Goal: Transaction & Acquisition: Download file/media

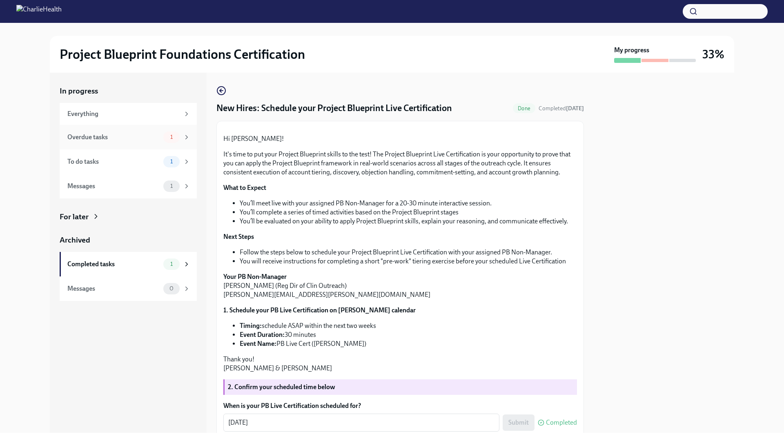
click at [119, 127] on div "Overdue tasks 1" at bounding box center [128, 137] width 137 height 25
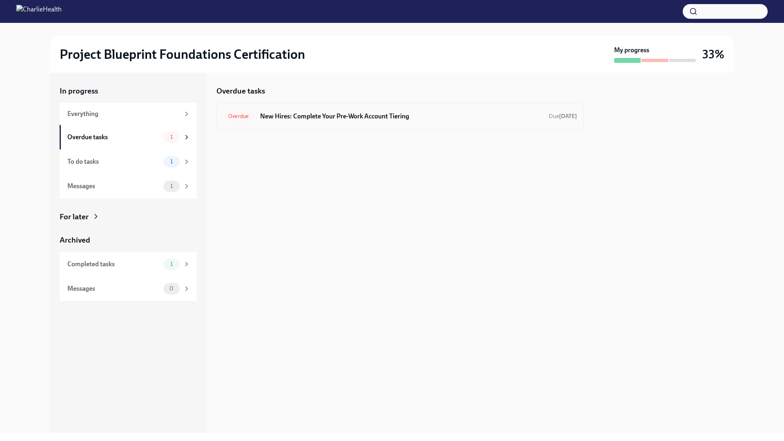
click at [350, 123] on div "Overdue New Hires: Complete Your Pre-Work Account Tiering Due [DATE]" at bounding box center [400, 116] width 354 height 13
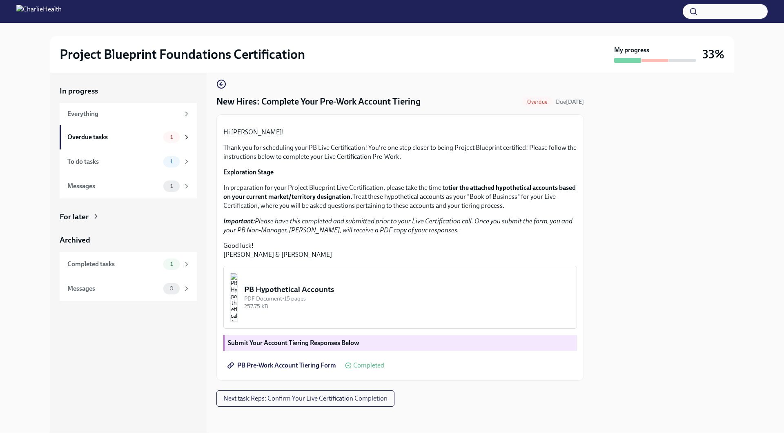
scroll to position [91, 0]
click at [238, 296] on img "button" at bounding box center [233, 297] width 7 height 49
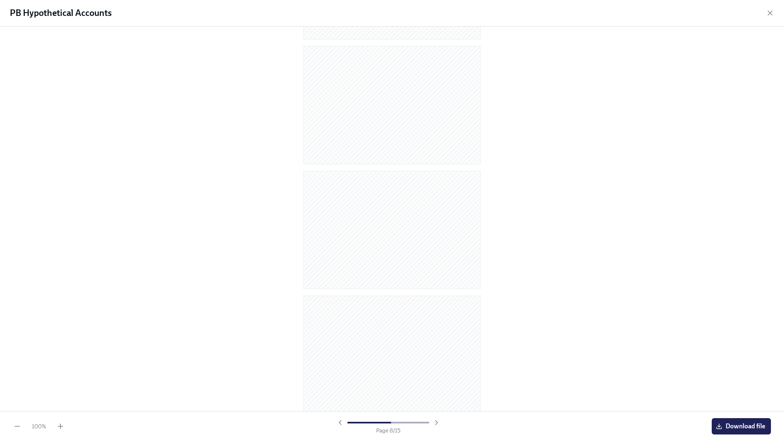
scroll to position [1495, 0]
click at [753, 433] on button "Download file" at bounding box center [741, 426] width 59 height 16
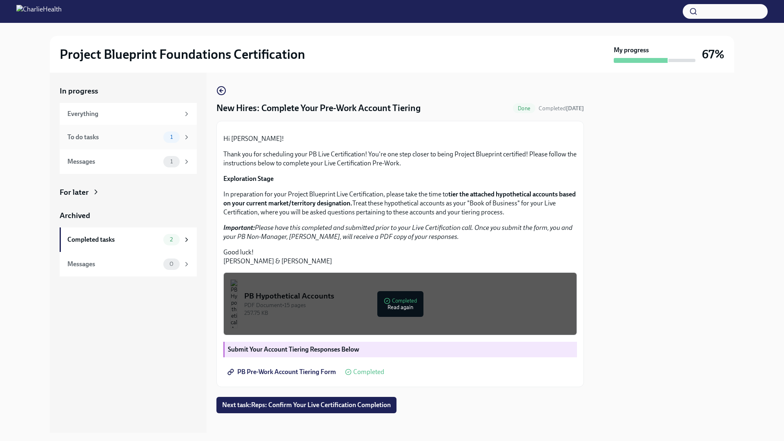
click at [86, 135] on div "To do tasks" at bounding box center [113, 137] width 93 height 9
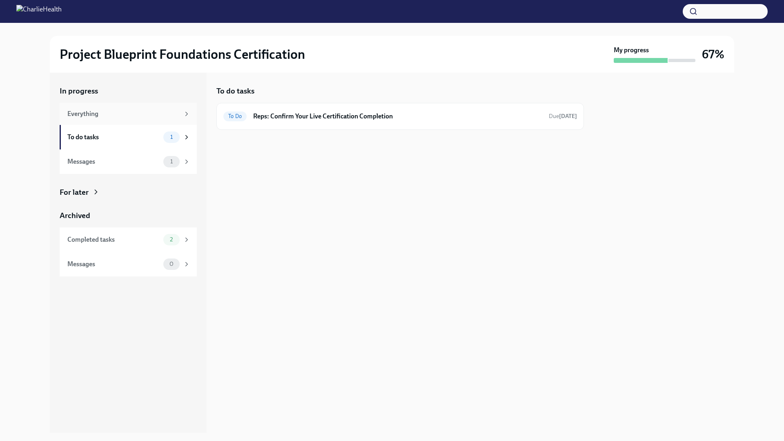
click at [95, 119] on div "Everything" at bounding box center [128, 114] width 137 height 22
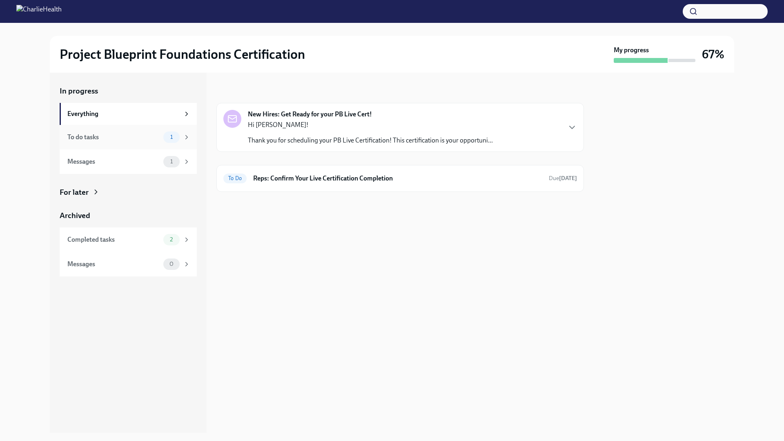
click at [102, 135] on div "To do tasks" at bounding box center [113, 137] width 93 height 9
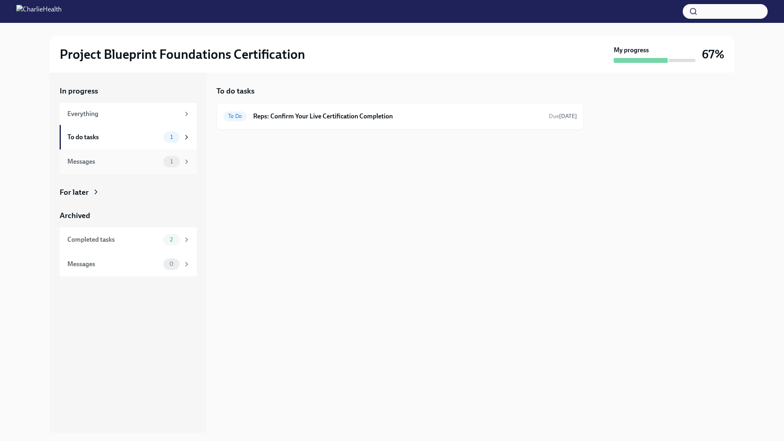
click at [105, 162] on div "Messages" at bounding box center [113, 161] width 93 height 9
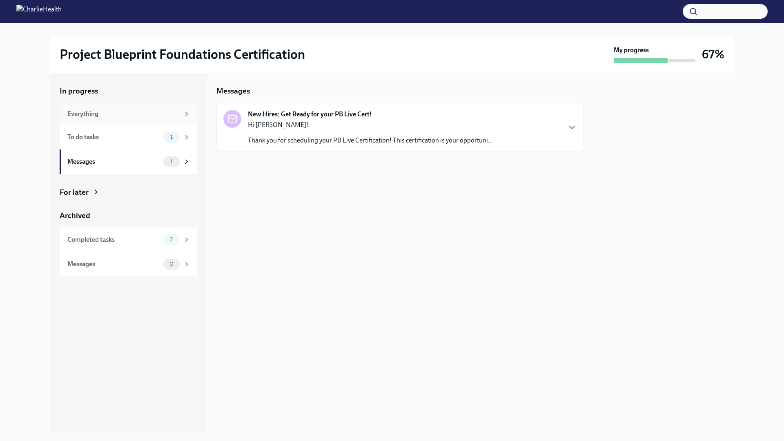
click at [109, 118] on div "Everything" at bounding box center [123, 113] width 112 height 9
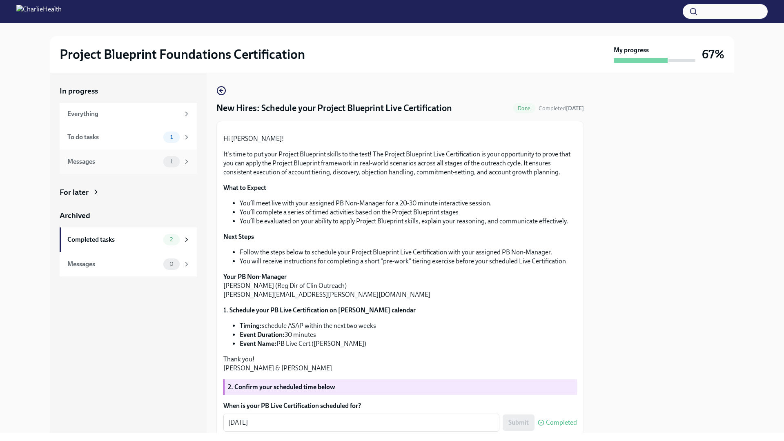
click at [116, 162] on div "Messages" at bounding box center [113, 161] width 93 height 9
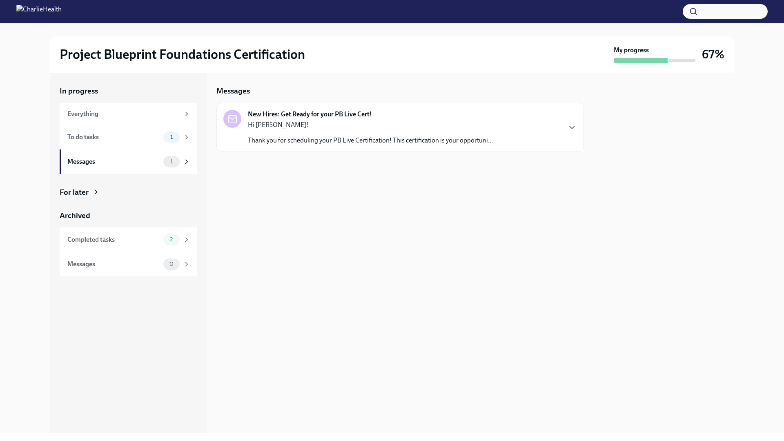
click at [309, 134] on div "Hi [PERSON_NAME]! Thank you for scheduling your PB Live Certification! This cer…" at bounding box center [370, 133] width 245 height 25
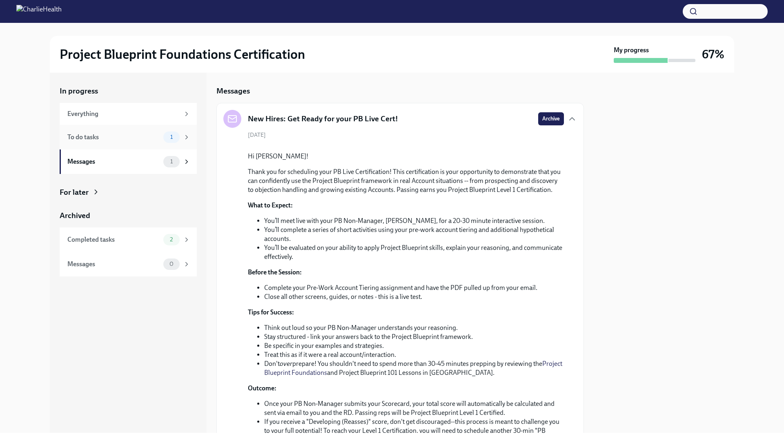
click at [117, 139] on div "To do tasks" at bounding box center [113, 137] width 93 height 9
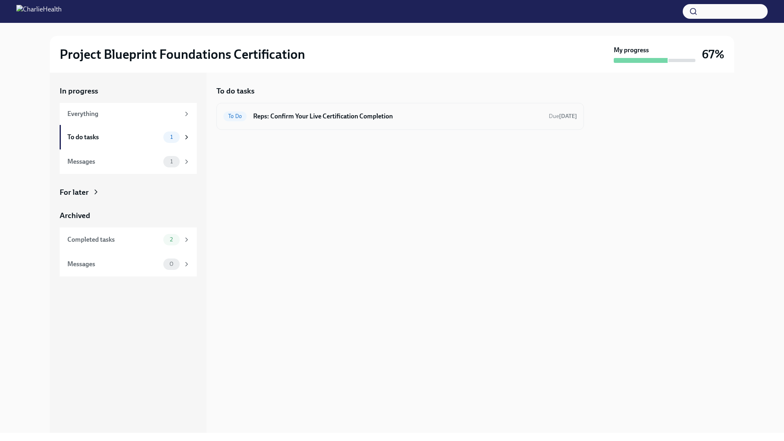
click at [368, 117] on h6 "Reps: Confirm Your Live Certification Completion" at bounding box center [397, 116] width 289 height 9
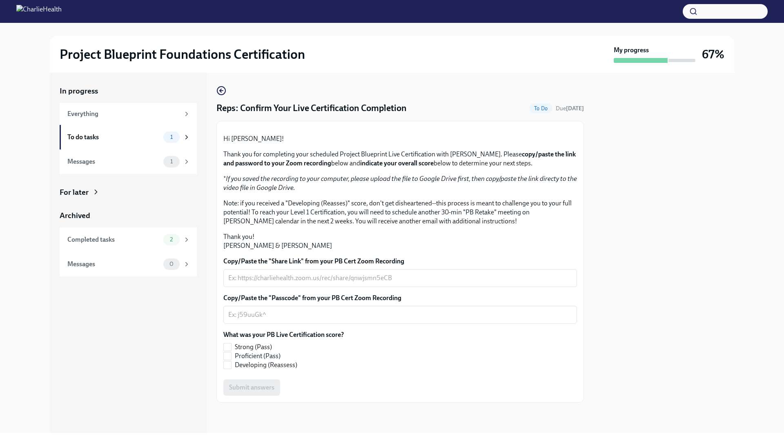
scroll to position [80, 0]
click at [110, 233] on div "Completed tasks 2" at bounding box center [128, 240] width 137 height 25
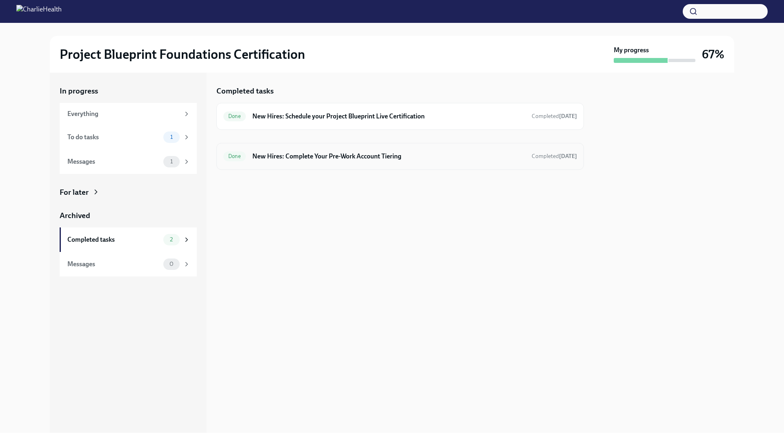
click at [311, 159] on h6 "New Hires: Complete Your Pre-Work Account Tiering" at bounding box center [388, 156] width 273 height 9
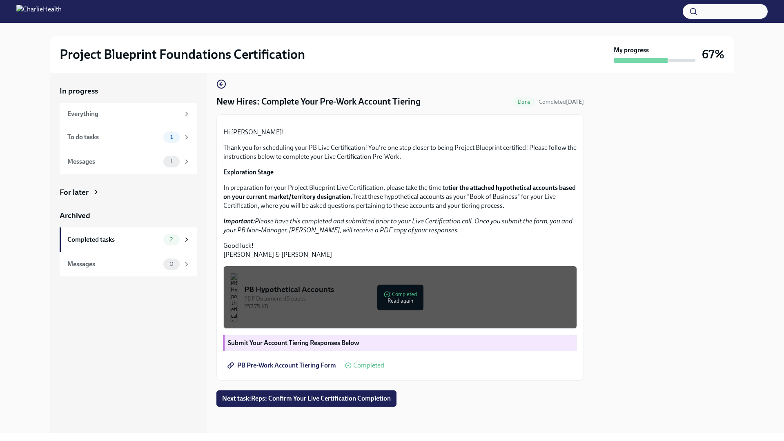
scroll to position [91, 0]
click at [347, 311] on button "PB Hypothetical Accounts PDF Document • 15 pages 257.75 KB Completed Read again" at bounding box center [400, 297] width 354 height 63
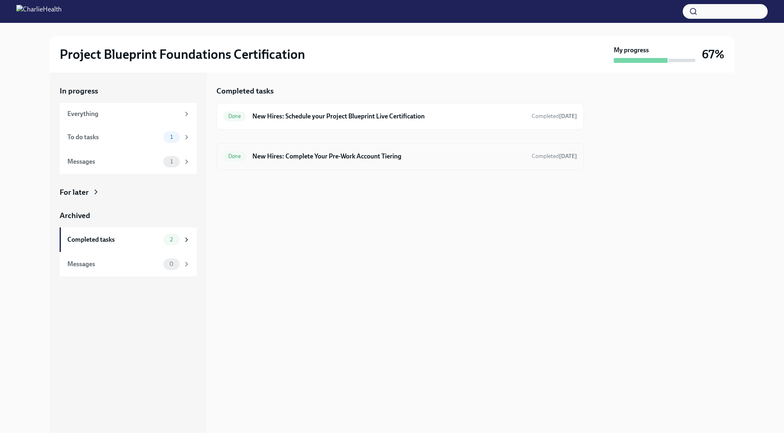
click at [344, 157] on h6 "New Hires: Complete Your Pre-Work Account Tiering" at bounding box center [388, 156] width 273 height 9
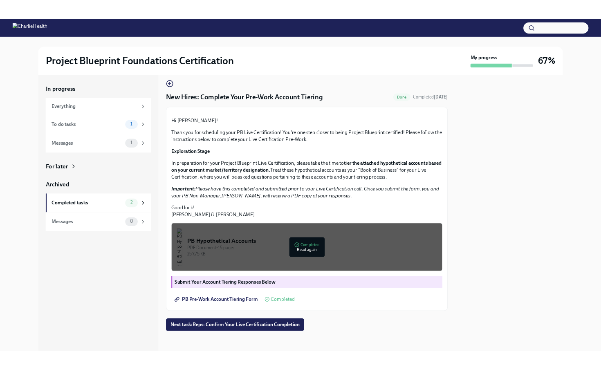
scroll to position [91, 0]
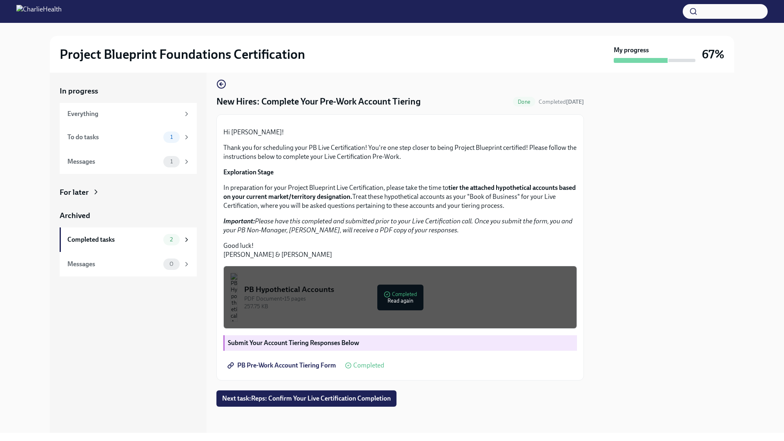
click at [295, 366] on span "PB Pre-Work Account Tiering Form" at bounding box center [282, 366] width 107 height 8
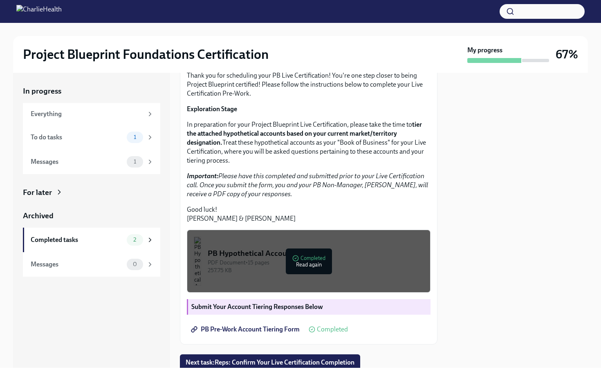
click at [201, 286] on img "button" at bounding box center [197, 261] width 7 height 49
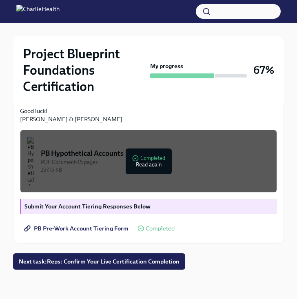
scroll to position [306, 0]
click at [171, 168] on div "257.75 KB" at bounding box center [156, 170] width 230 height 8
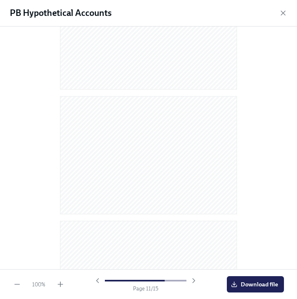
scroll to position [1637, 0]
click at [272, 275] on div "100 % Page 15 / 15 Download file" at bounding box center [148, 285] width 297 height 30
click at [267, 283] on span "Download file" at bounding box center [256, 285] width 46 height 8
